Goal: Transaction & Acquisition: Purchase product/service

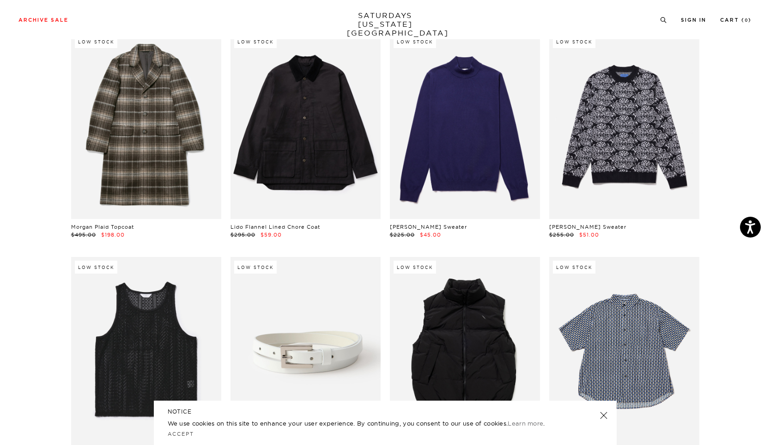
scroll to position [64, 1]
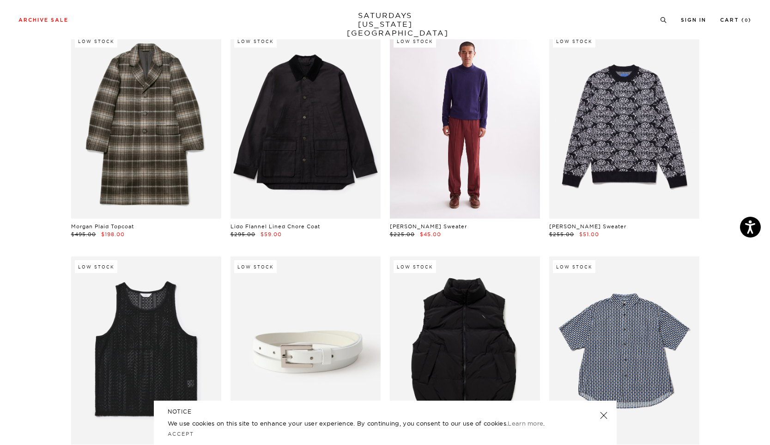
click at [469, 148] on link at bounding box center [465, 124] width 150 height 187
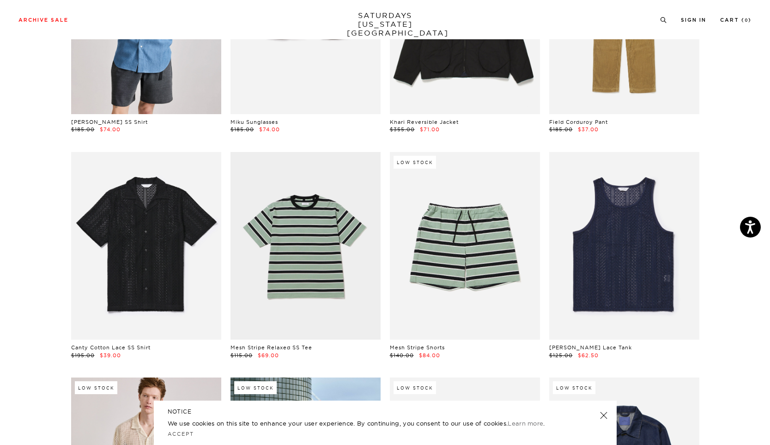
scroll to position [626, 1]
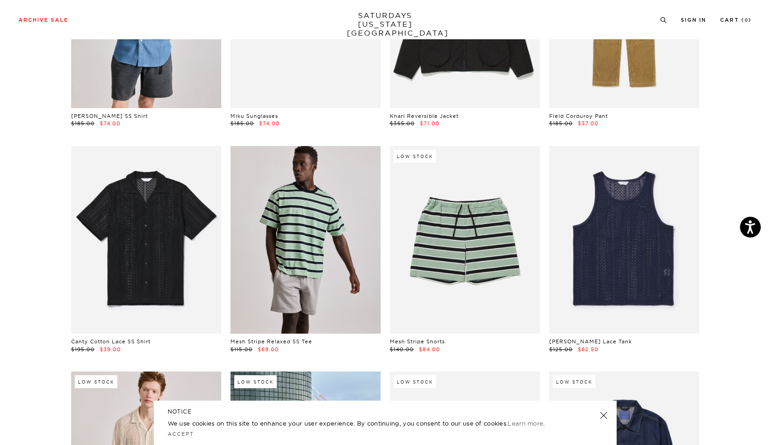
click at [281, 265] on link at bounding box center [305, 239] width 150 height 187
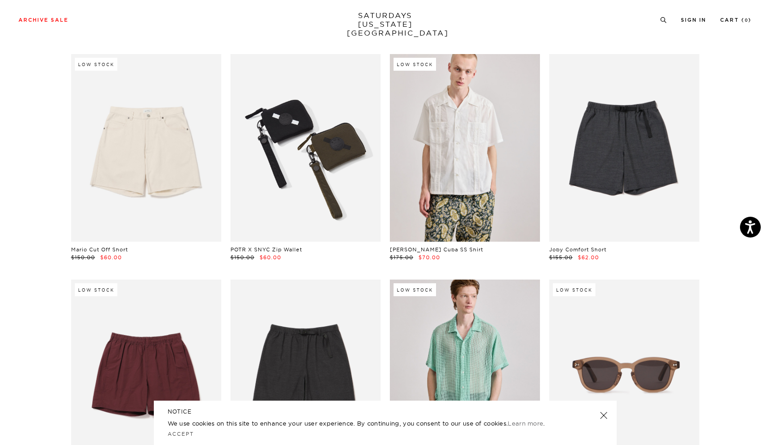
scroll to position [1620, 1]
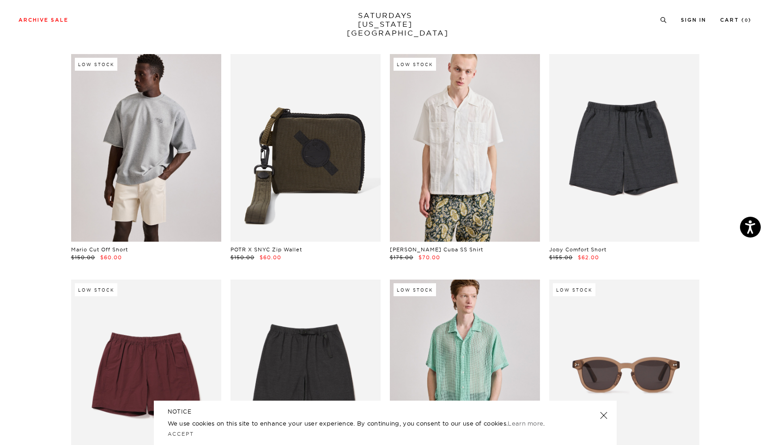
click at [178, 175] on link at bounding box center [146, 147] width 150 height 187
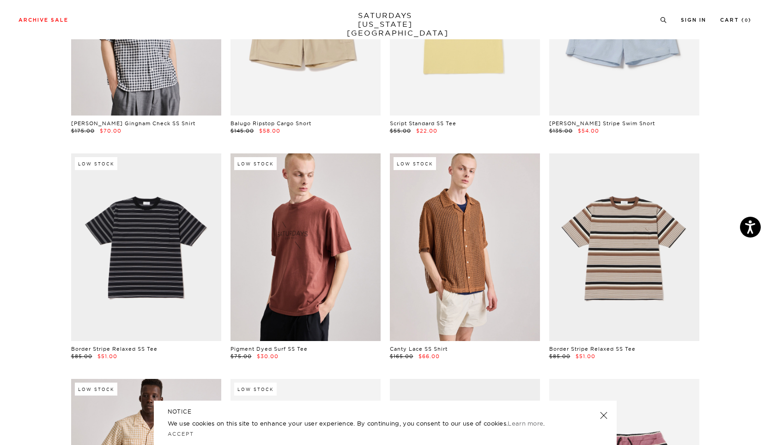
scroll to position [2202, 1]
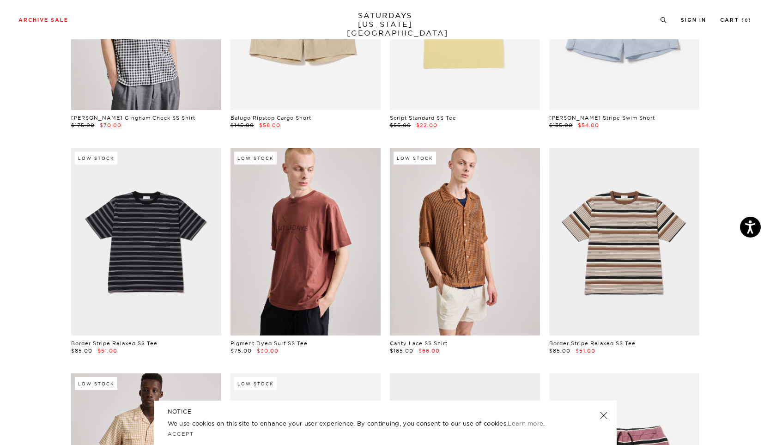
click at [305, 261] on link at bounding box center [305, 241] width 150 height 187
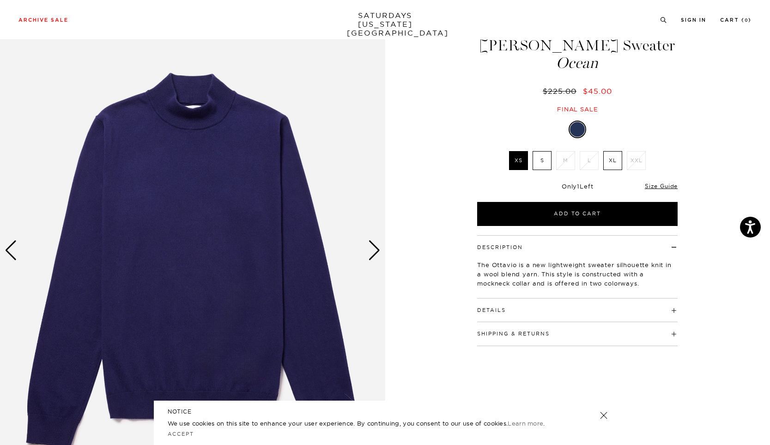
scroll to position [40, 0]
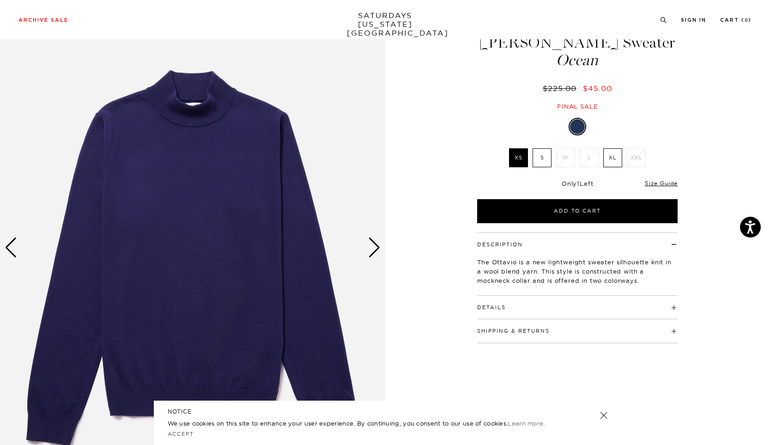
click at [678, 303] on div "Description The Ottavio is a new lightweight sweater silhouette knit in a wool …" at bounding box center [577, 287] width 231 height 111
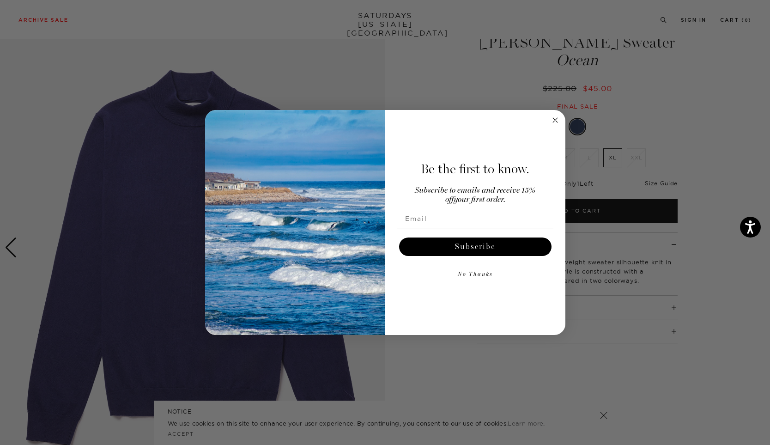
click at [676, 304] on div "Close dialog Be the first to know. Subscribe to emails and receive 15% off your…" at bounding box center [385, 222] width 770 height 445
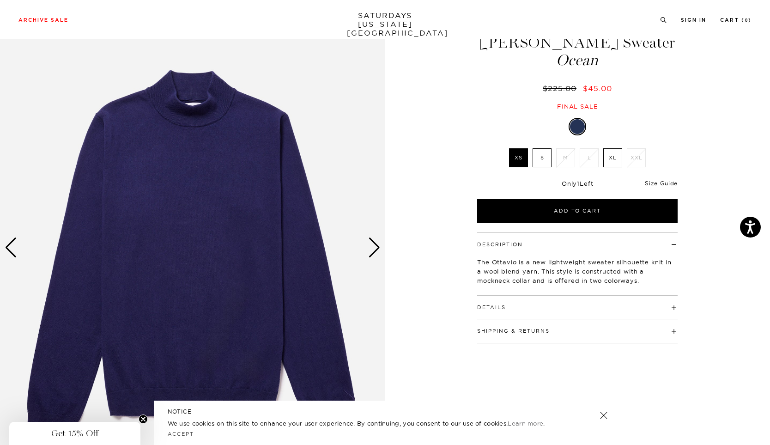
click at [675, 306] on h4 "Details" at bounding box center [577, 303] width 200 height 15
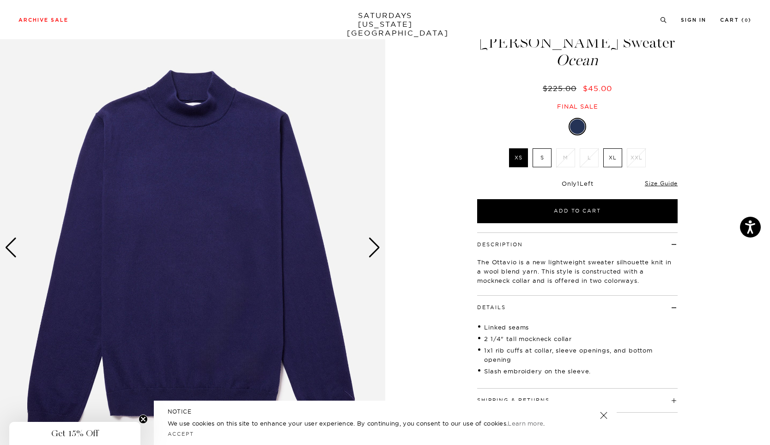
click at [506, 306] on span at bounding box center [506, 307] width 0 height 6
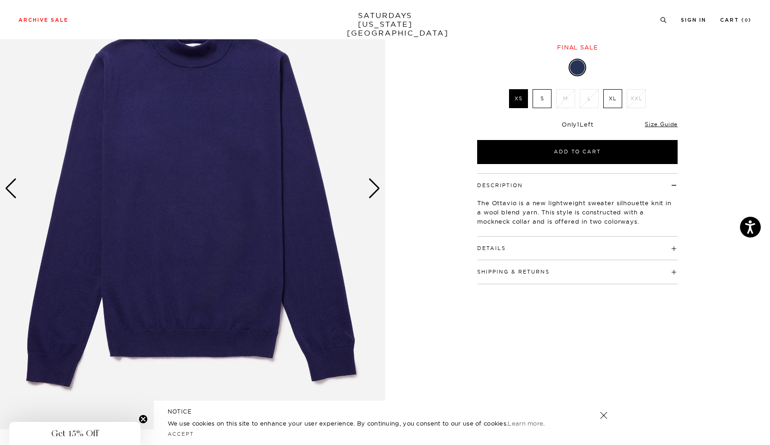
scroll to position [91, 0]
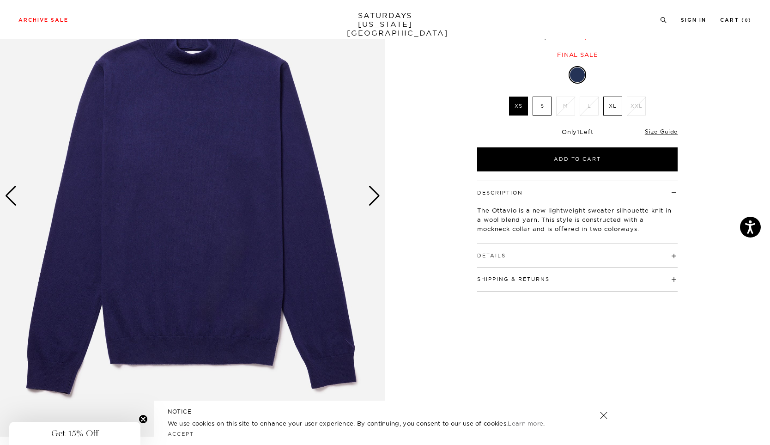
click at [544, 106] on label "S" at bounding box center [541, 106] width 19 height 19
click at [0, 0] on input "S" at bounding box center [0, 0] width 0 height 0
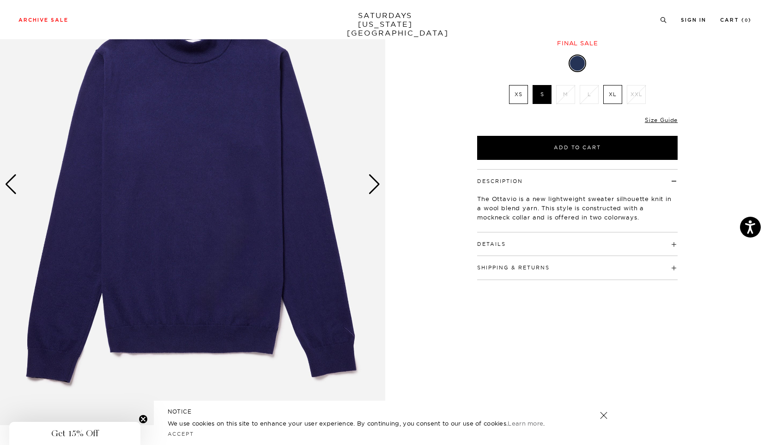
scroll to position [102, 0]
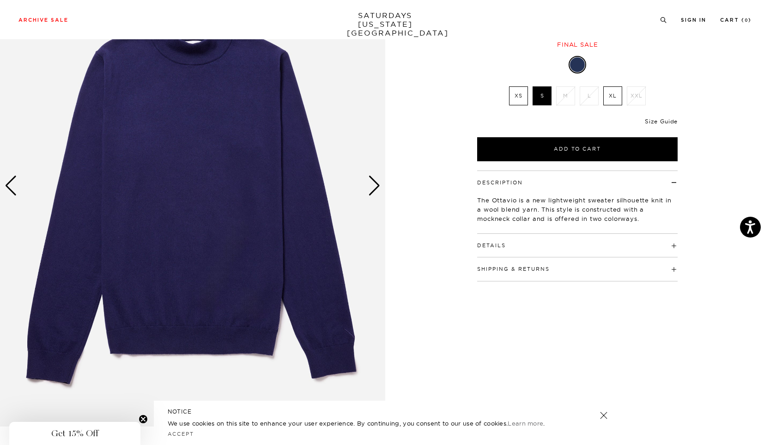
click at [661, 121] on link "Size Guide" at bounding box center [661, 121] width 33 height 7
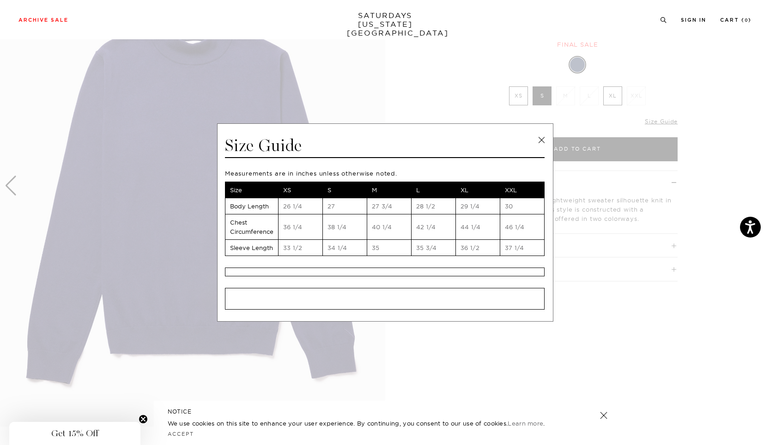
click at [542, 141] on link at bounding box center [541, 140] width 14 height 14
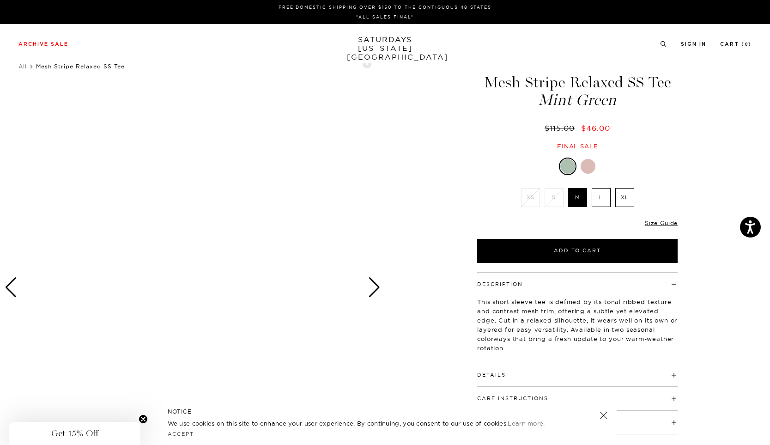
click at [374, 290] on div "Next slide" at bounding box center [374, 287] width 12 height 20
click at [585, 169] on div at bounding box center [588, 166] width 15 height 15
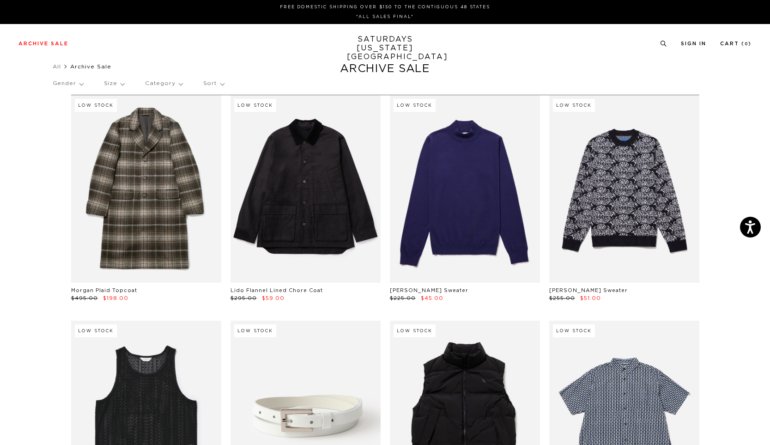
scroll to position [2202, 1]
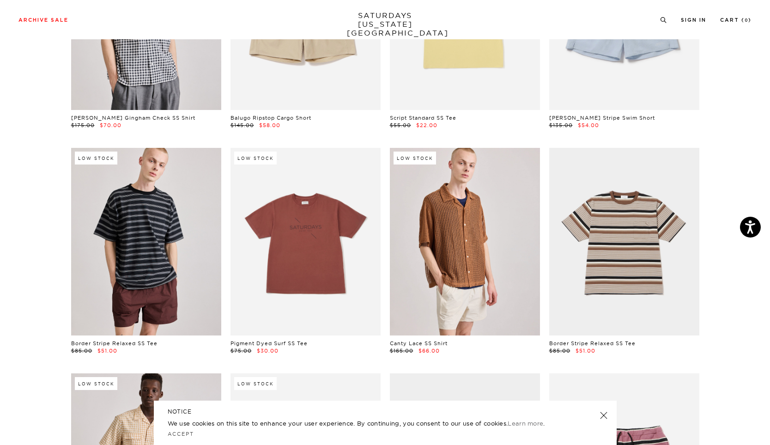
click at [144, 247] on link at bounding box center [146, 241] width 150 height 187
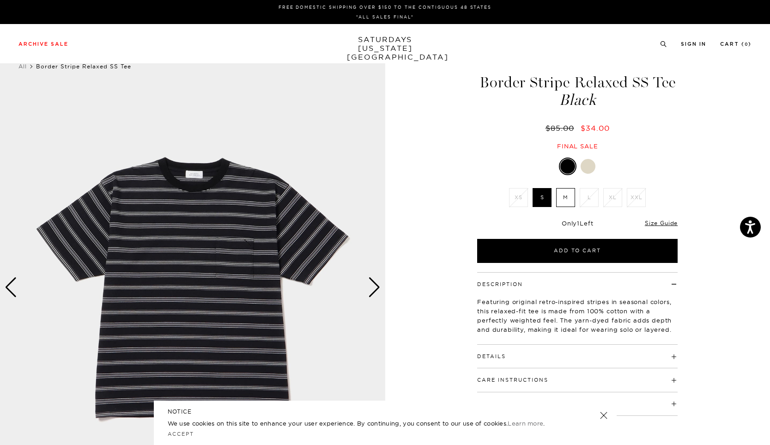
click at [565, 196] on label "M" at bounding box center [565, 197] width 19 height 19
click at [0, 0] on input "M" at bounding box center [0, 0] width 0 height 0
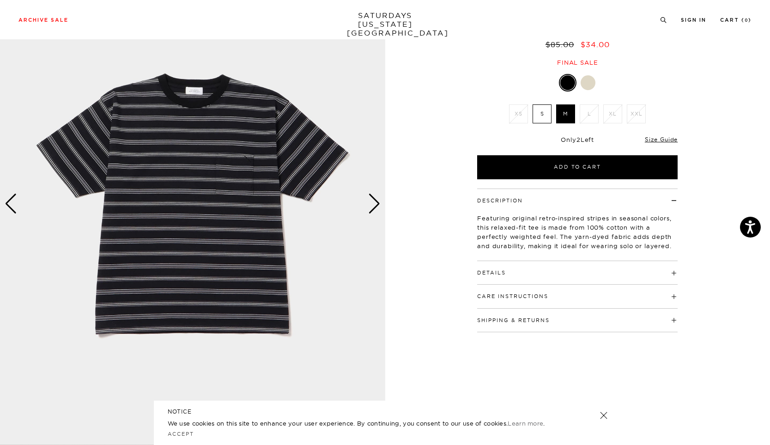
scroll to position [117, 0]
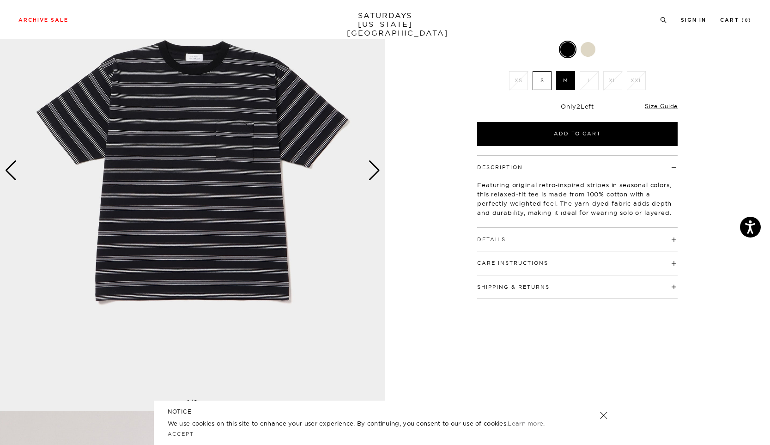
click at [372, 175] on div "Next slide" at bounding box center [374, 170] width 12 height 20
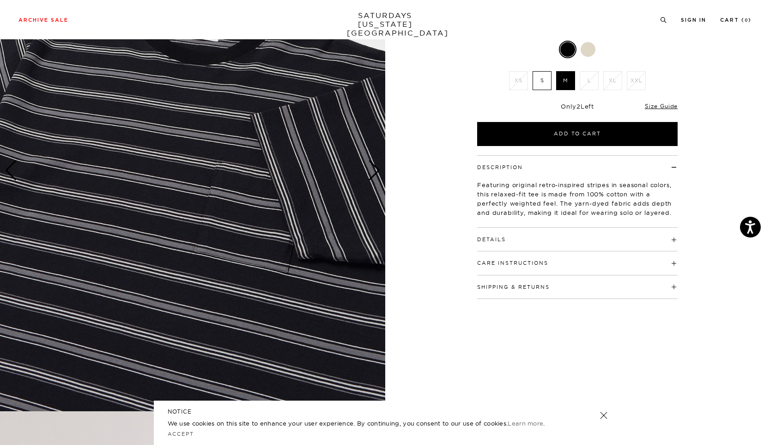
click at [373, 172] on div "Next slide" at bounding box center [374, 170] width 12 height 20
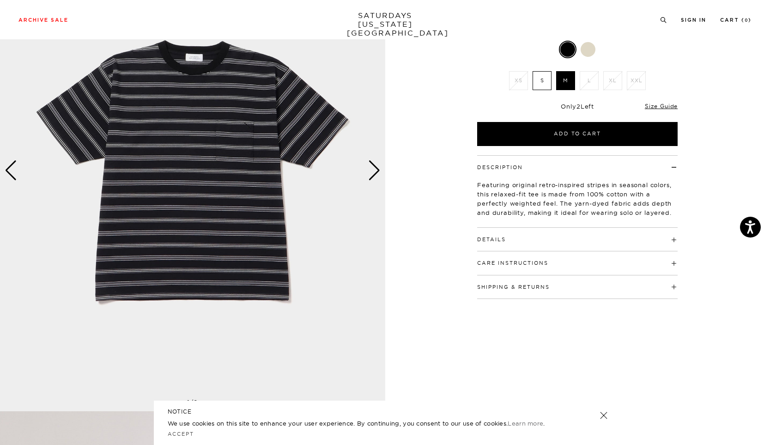
click at [373, 172] on div "Next slide" at bounding box center [374, 170] width 12 height 20
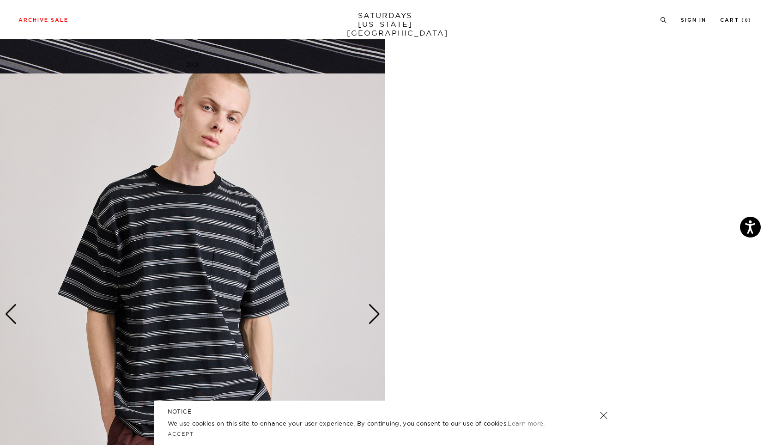
scroll to position [472, 0]
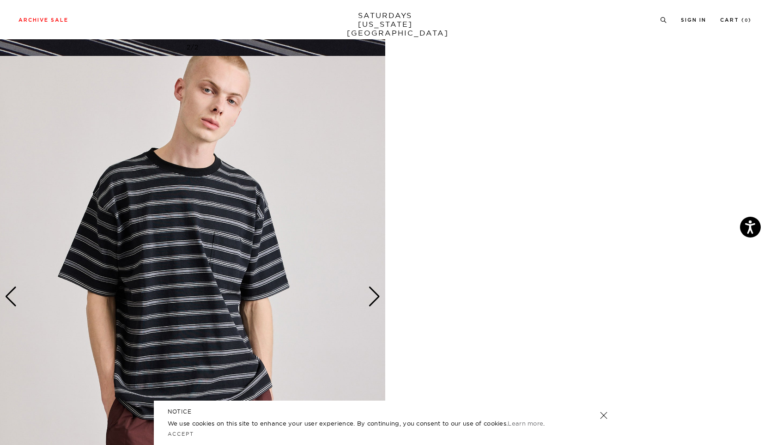
click at [373, 296] on div "Next slide" at bounding box center [374, 296] width 12 height 20
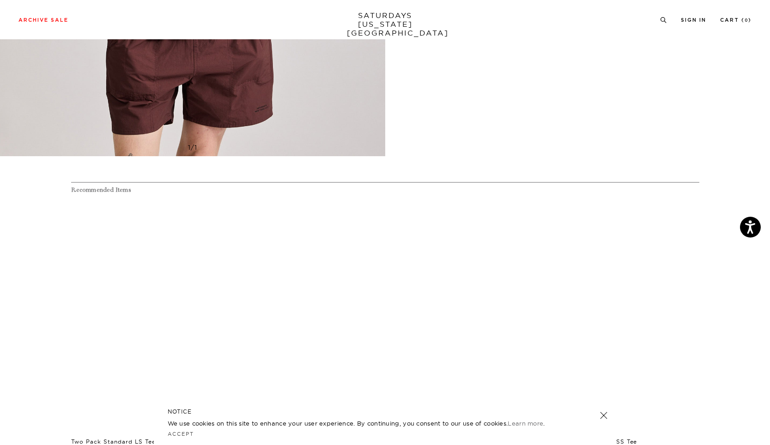
scroll to position [854, 0]
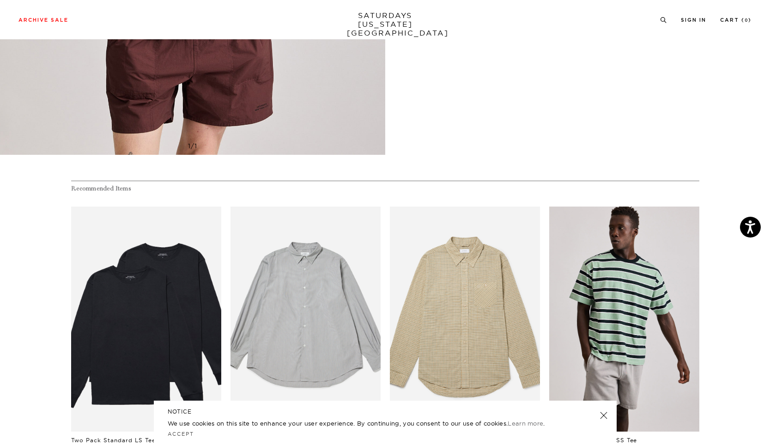
click at [646, 308] on link "files/250308_saturdaysnyc8398.jpg" at bounding box center [624, 318] width 150 height 225
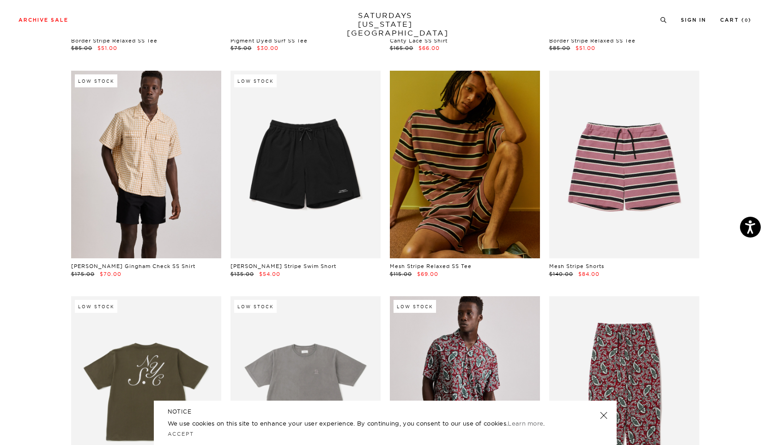
scroll to position [2510, 1]
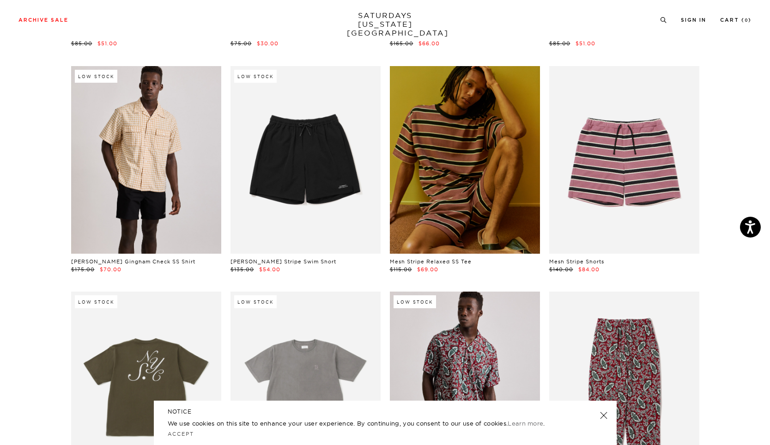
click at [457, 226] on link at bounding box center [465, 159] width 150 height 187
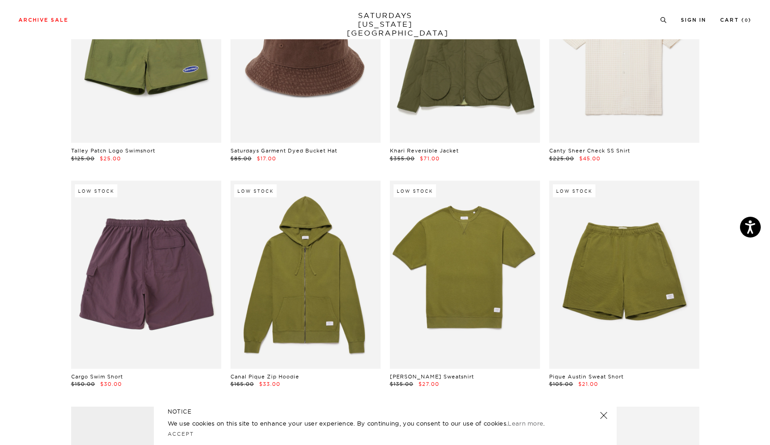
scroll to position [4650, 1]
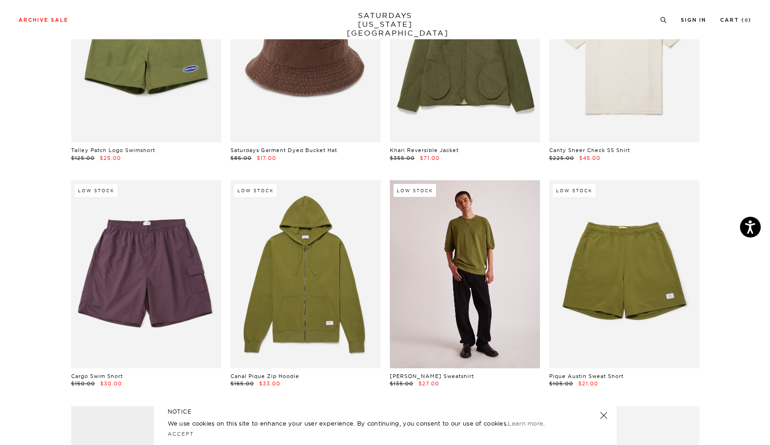
click at [461, 248] on link at bounding box center [465, 273] width 150 height 187
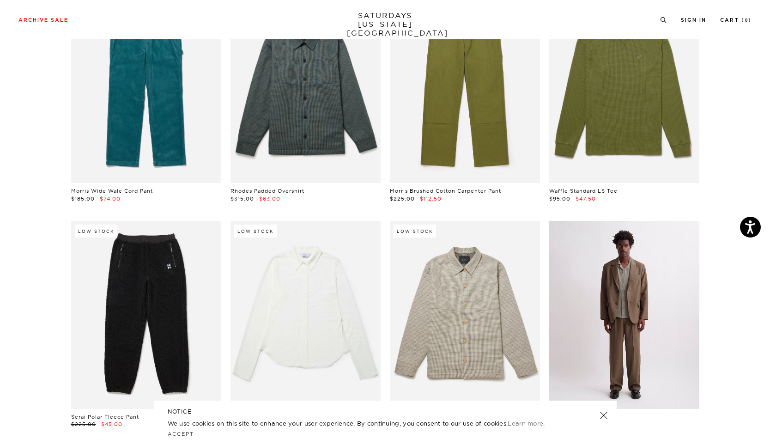
scroll to position [6797, 1]
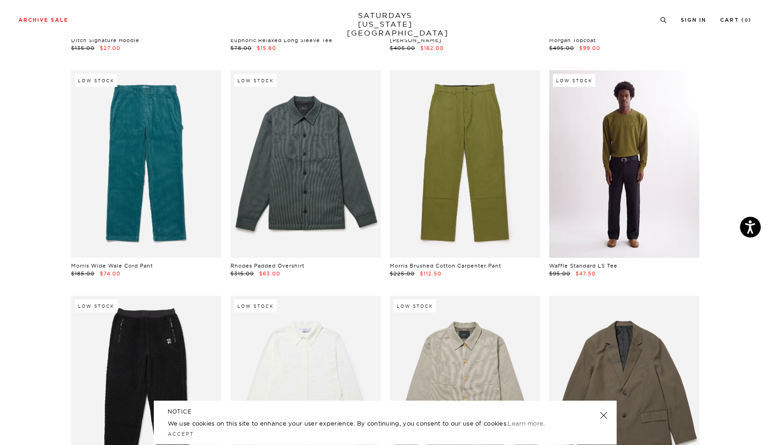
click at [628, 156] on link at bounding box center [624, 163] width 150 height 187
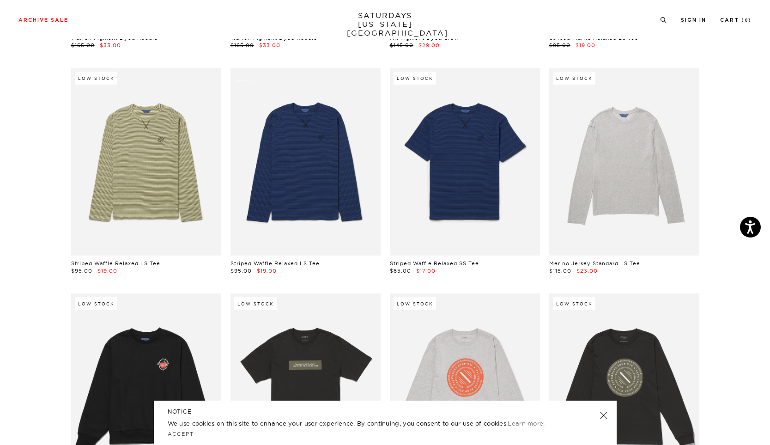
scroll to position [10860, 1]
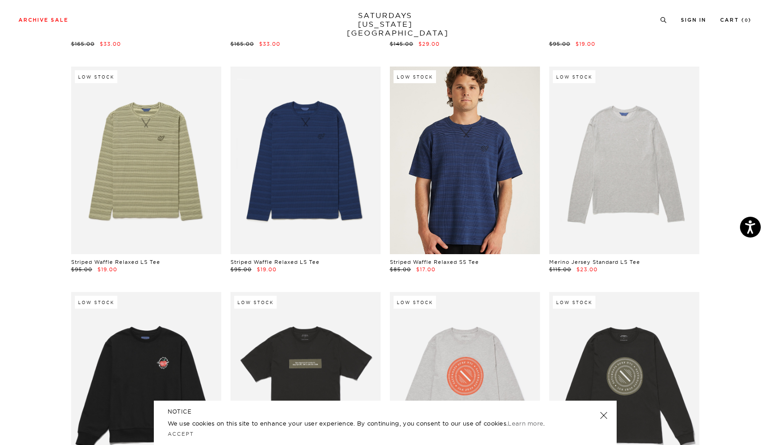
click at [445, 123] on link at bounding box center [465, 160] width 150 height 187
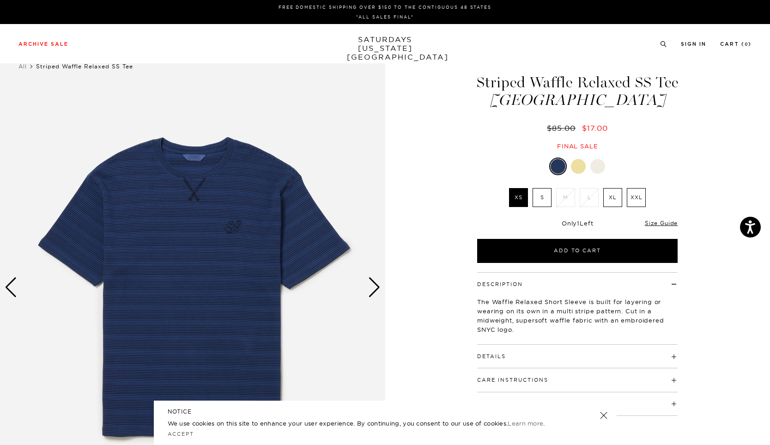
click at [376, 288] on div "Next slide" at bounding box center [374, 287] width 12 height 20
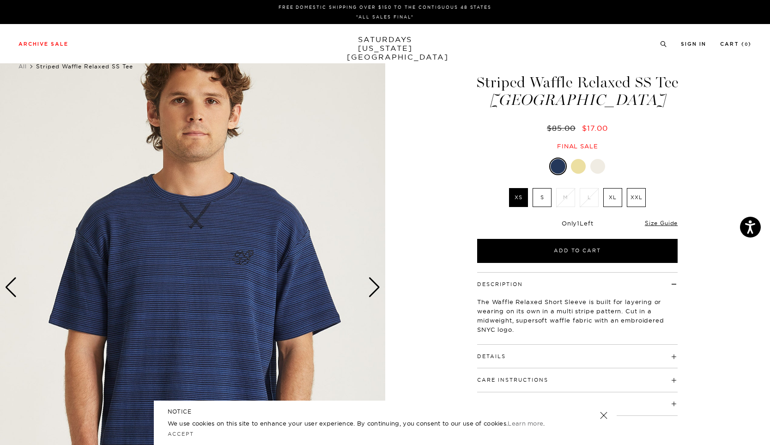
click at [376, 288] on div "Next slide" at bounding box center [374, 287] width 12 height 20
